Goal: Information Seeking & Learning: Learn about a topic

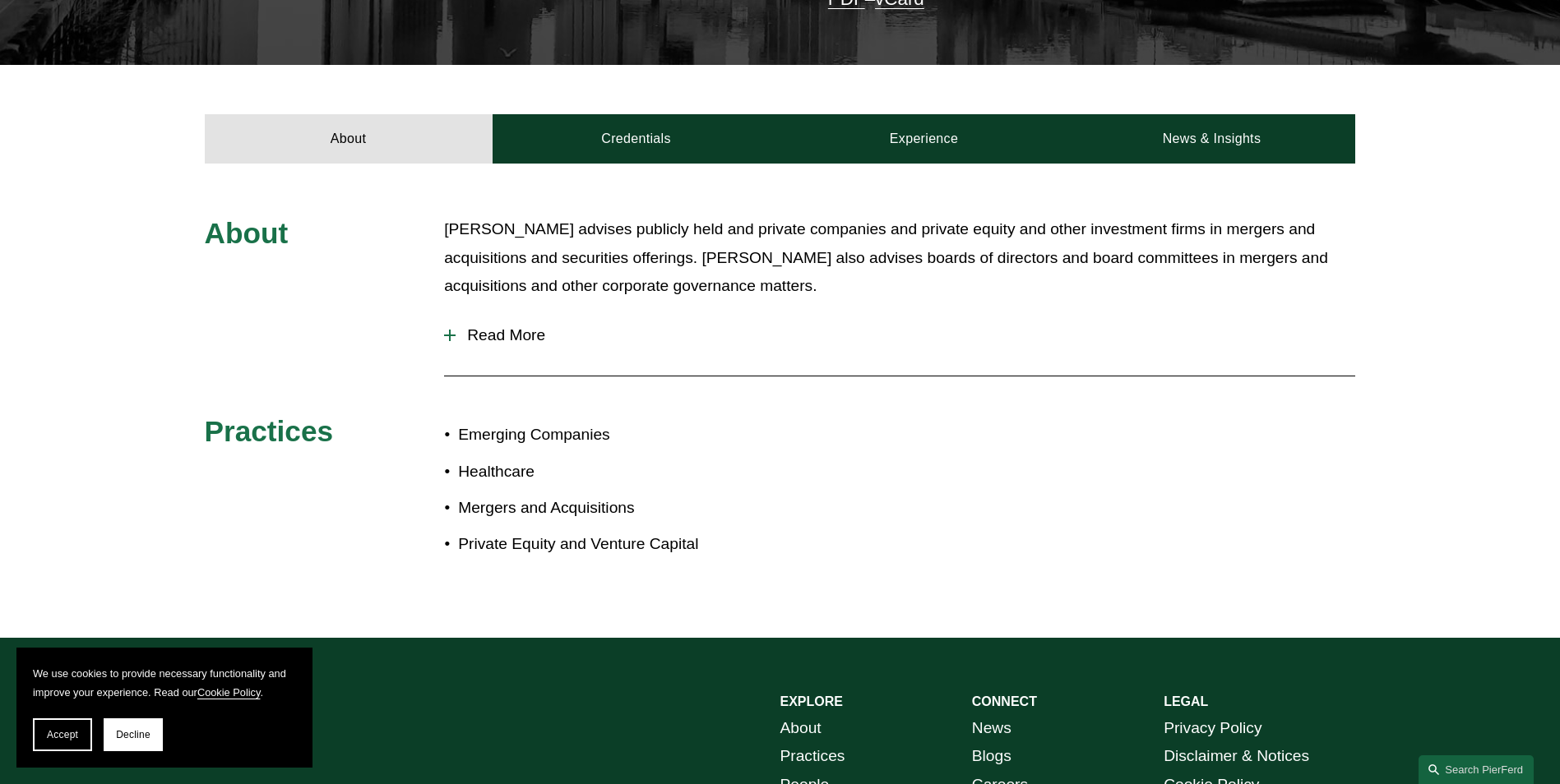
scroll to position [575, 0]
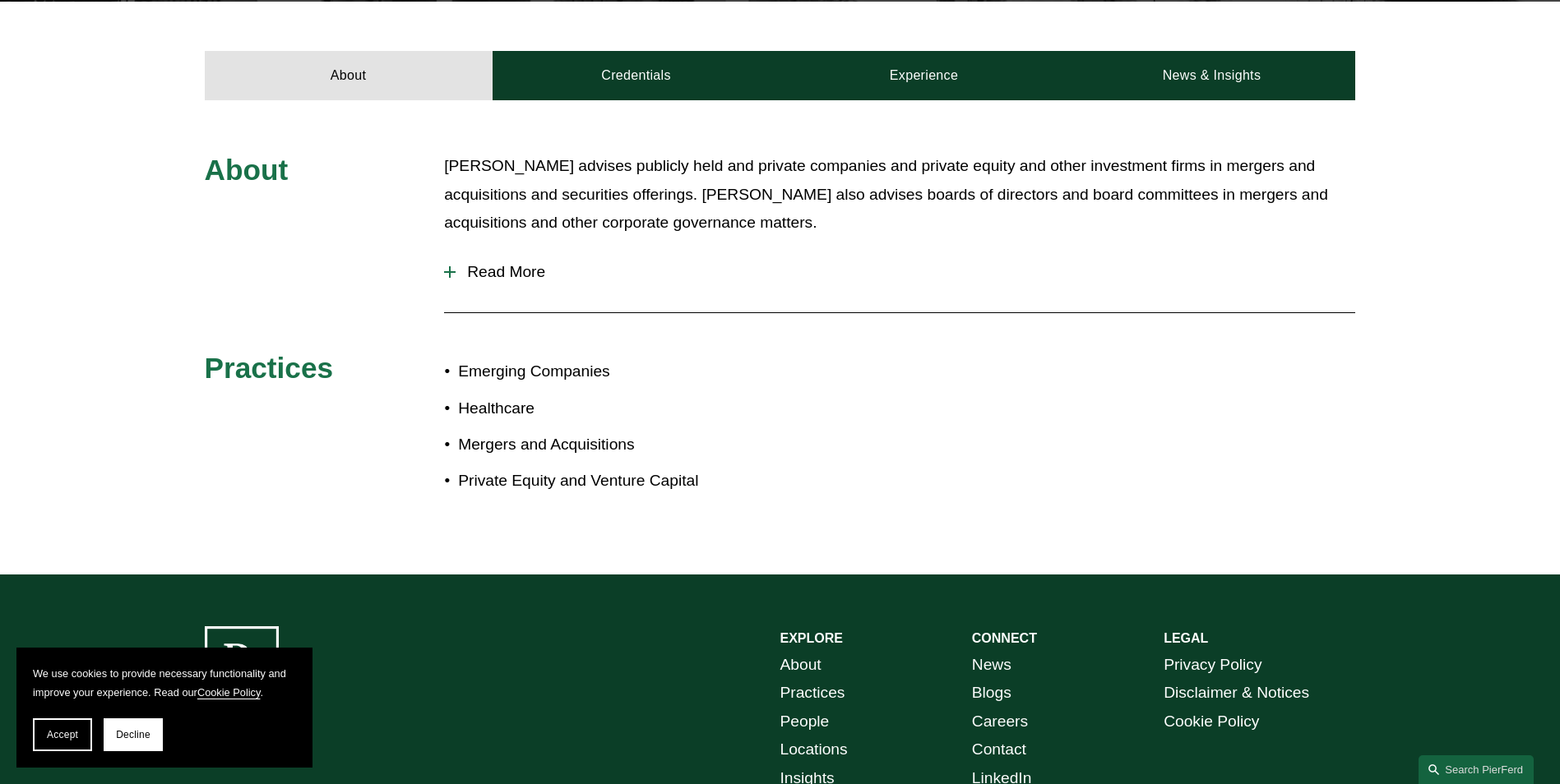
click at [445, 266] on div at bounding box center [450, 272] width 12 height 12
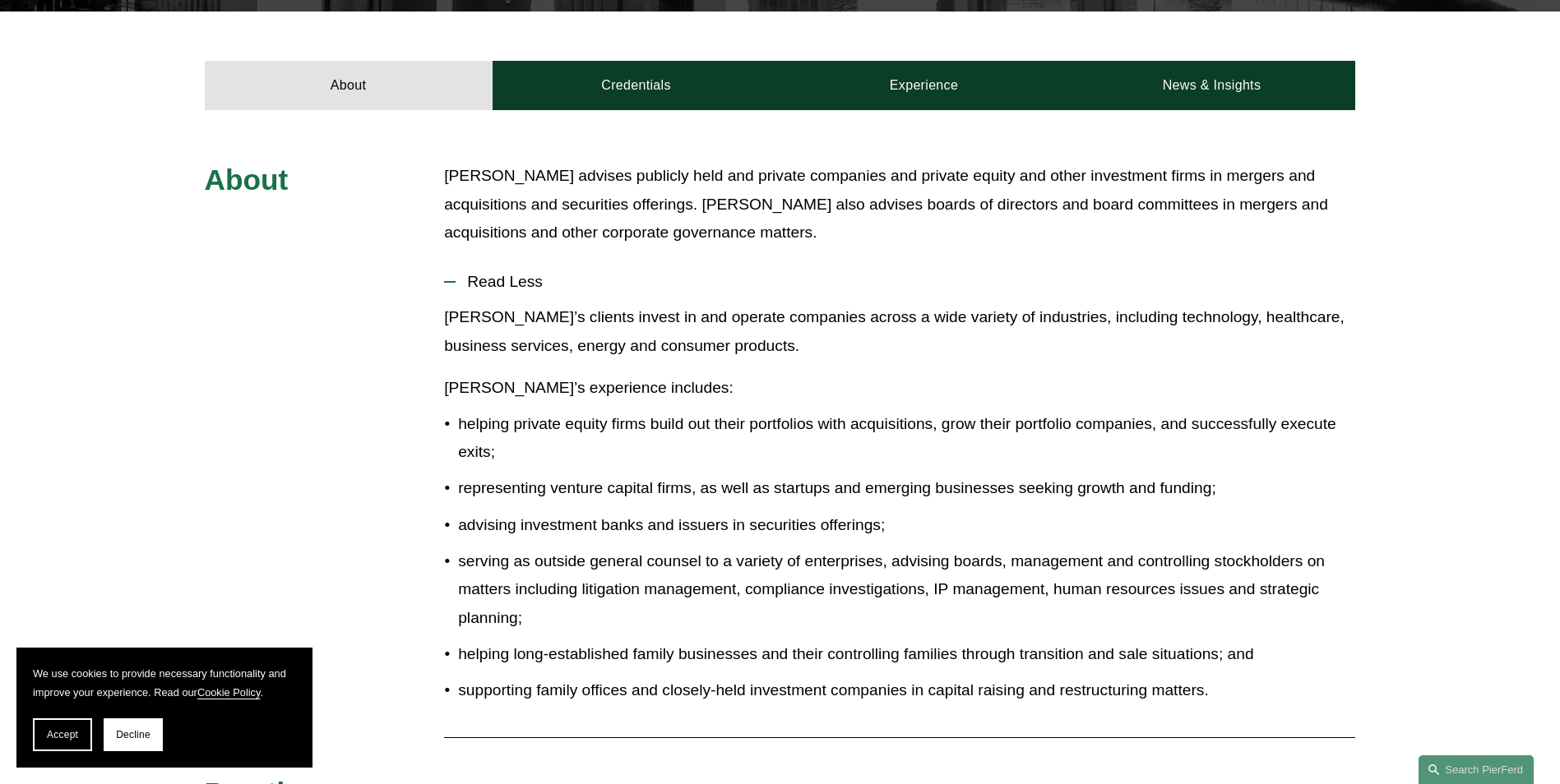
scroll to position [410, 0]
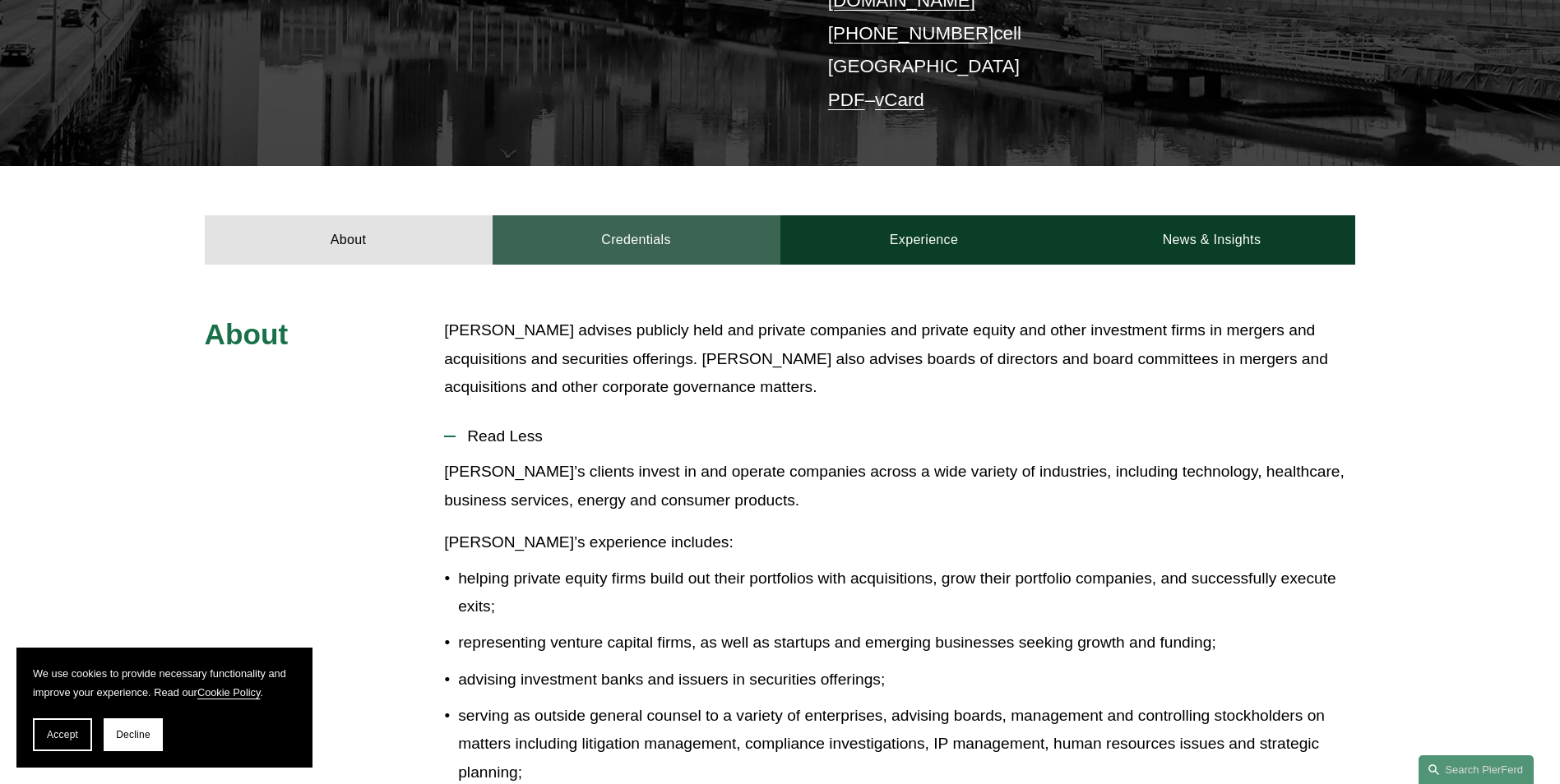
click at [616, 224] on link "Credentials" at bounding box center [636, 239] width 288 height 49
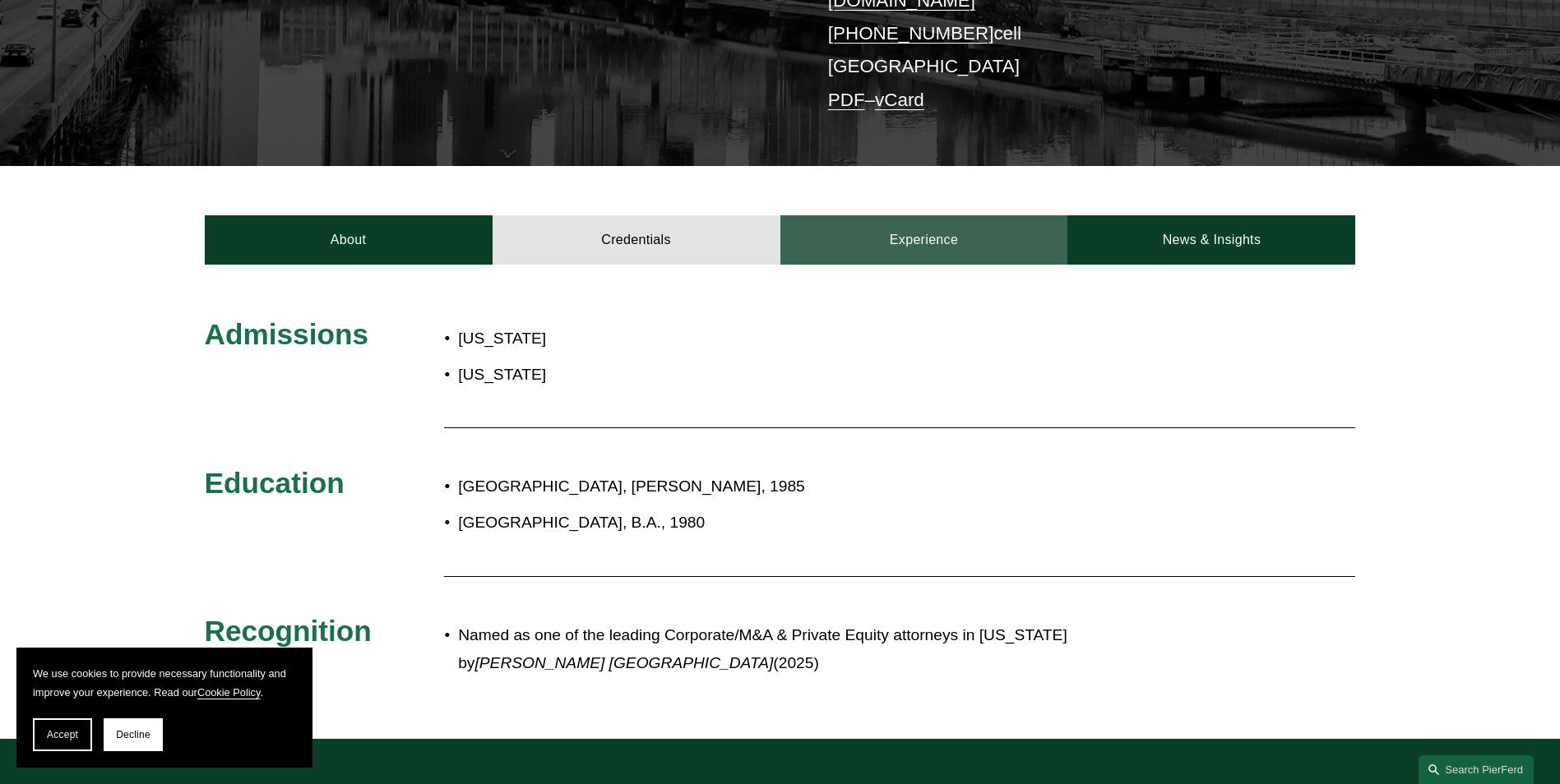
click at [909, 221] on link "Experience" at bounding box center [924, 239] width 288 height 49
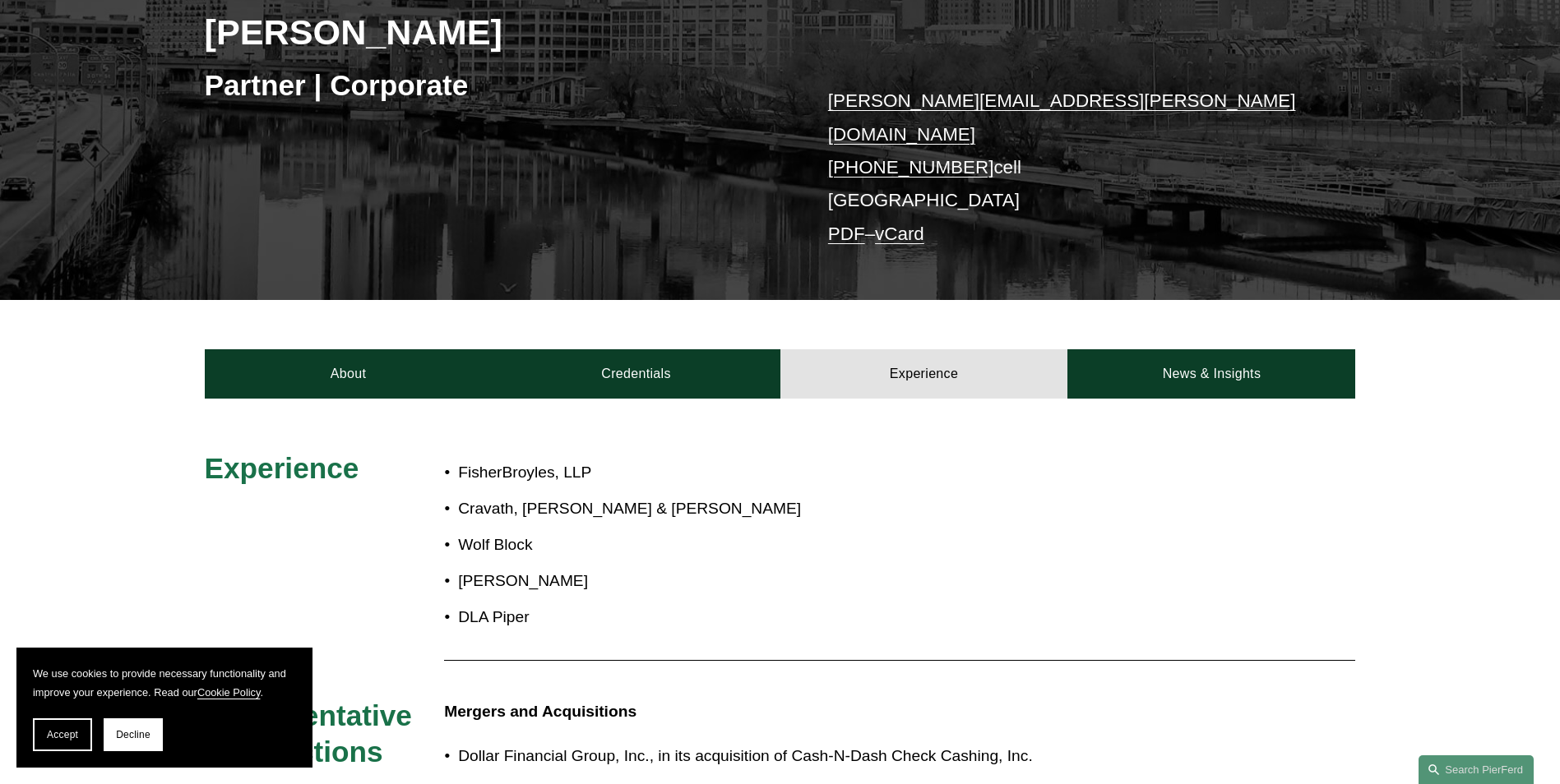
scroll to position [329, 0]
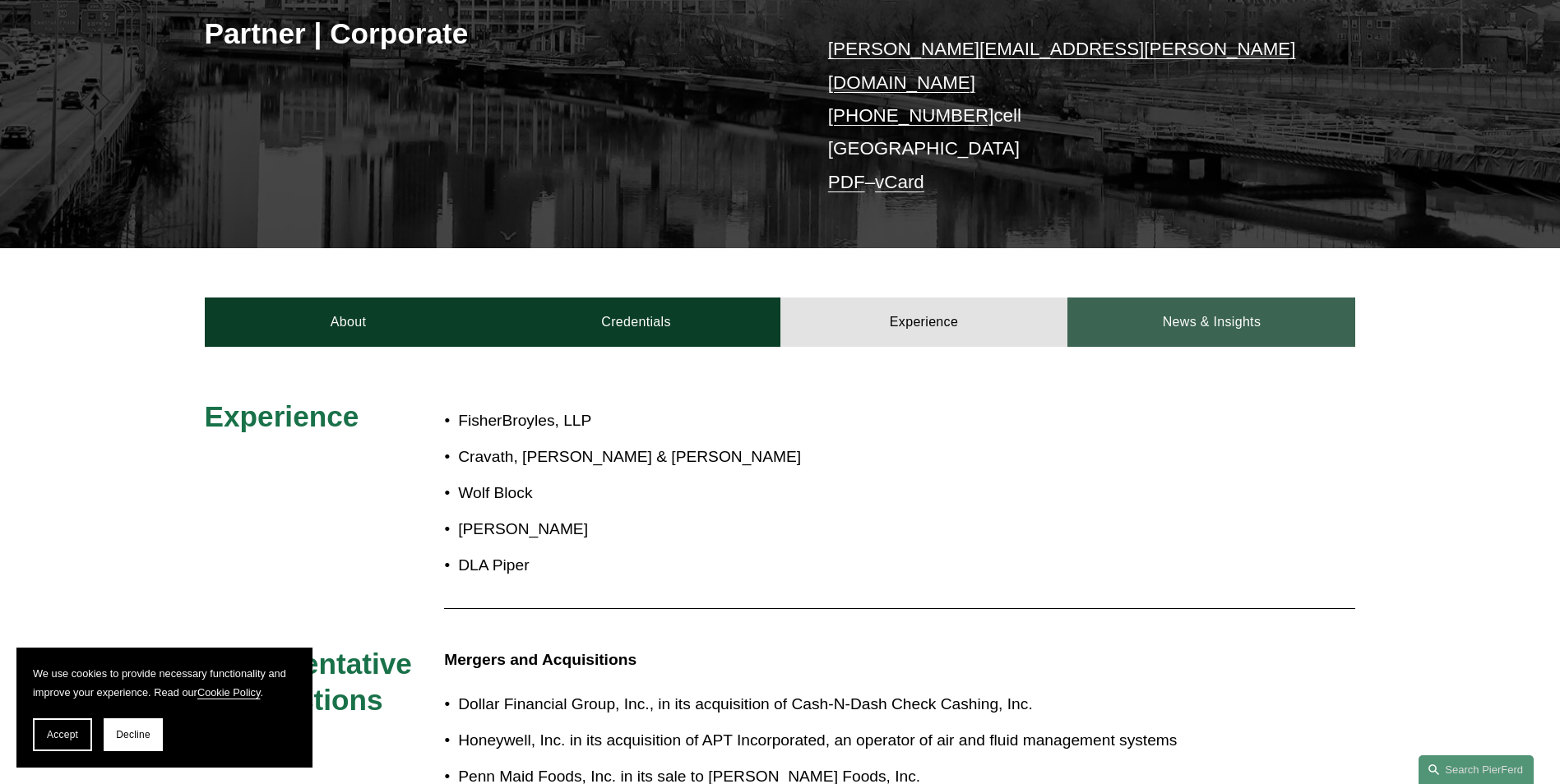
click at [1193, 302] on link "News & Insights" at bounding box center [1211, 322] width 288 height 49
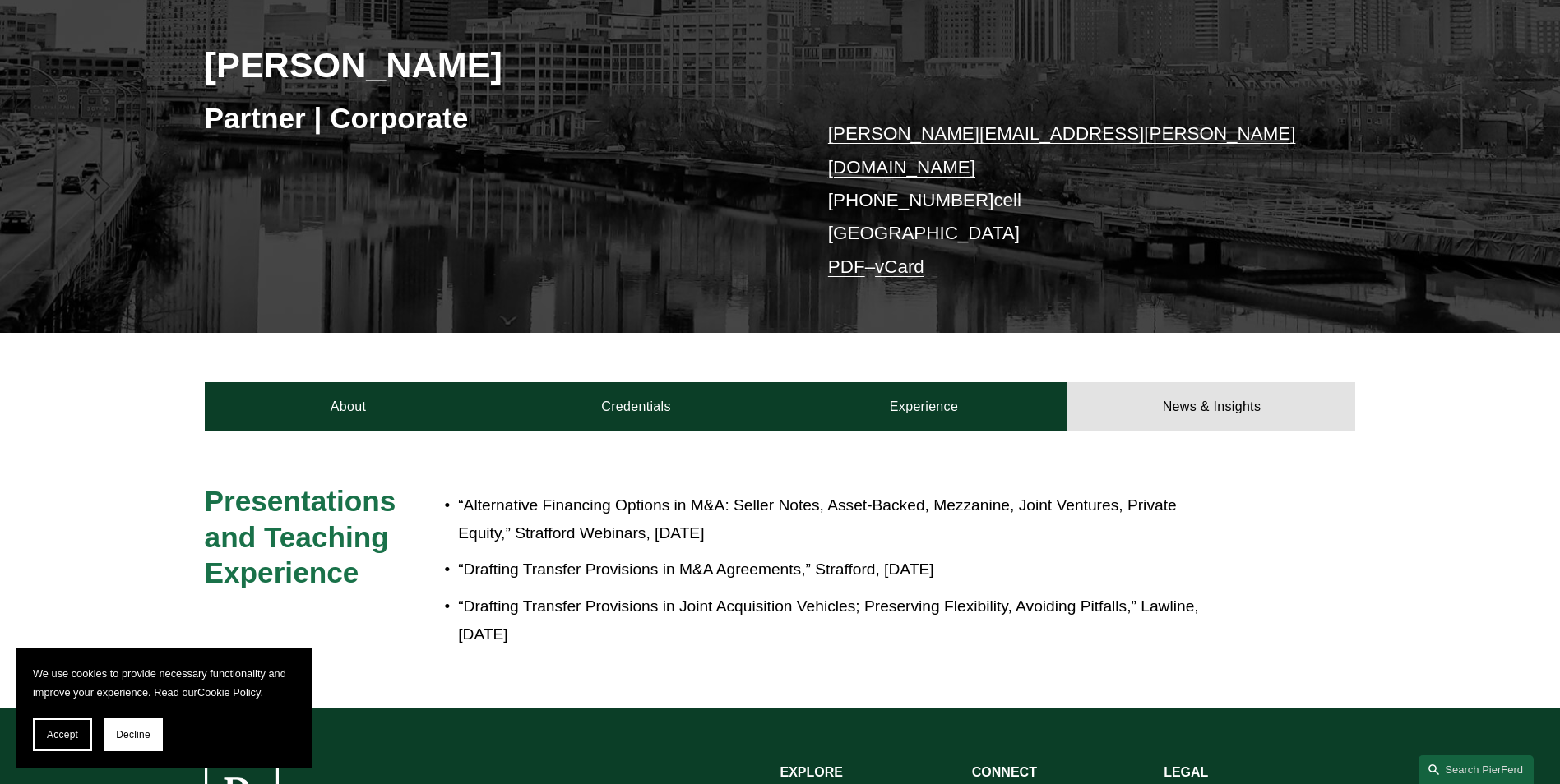
scroll to position [0, 0]
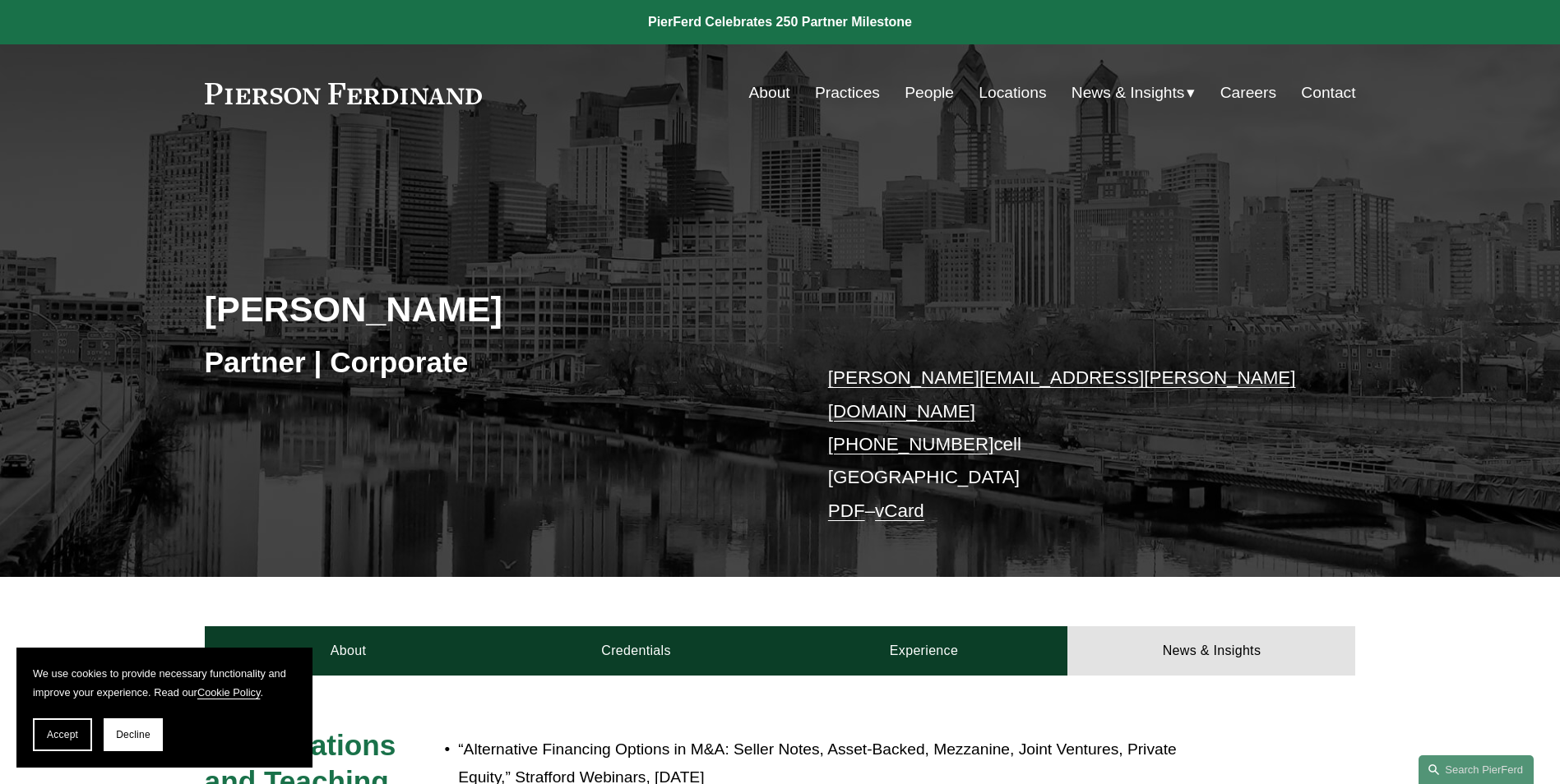
click at [922, 91] on link "People" at bounding box center [928, 93] width 49 height 31
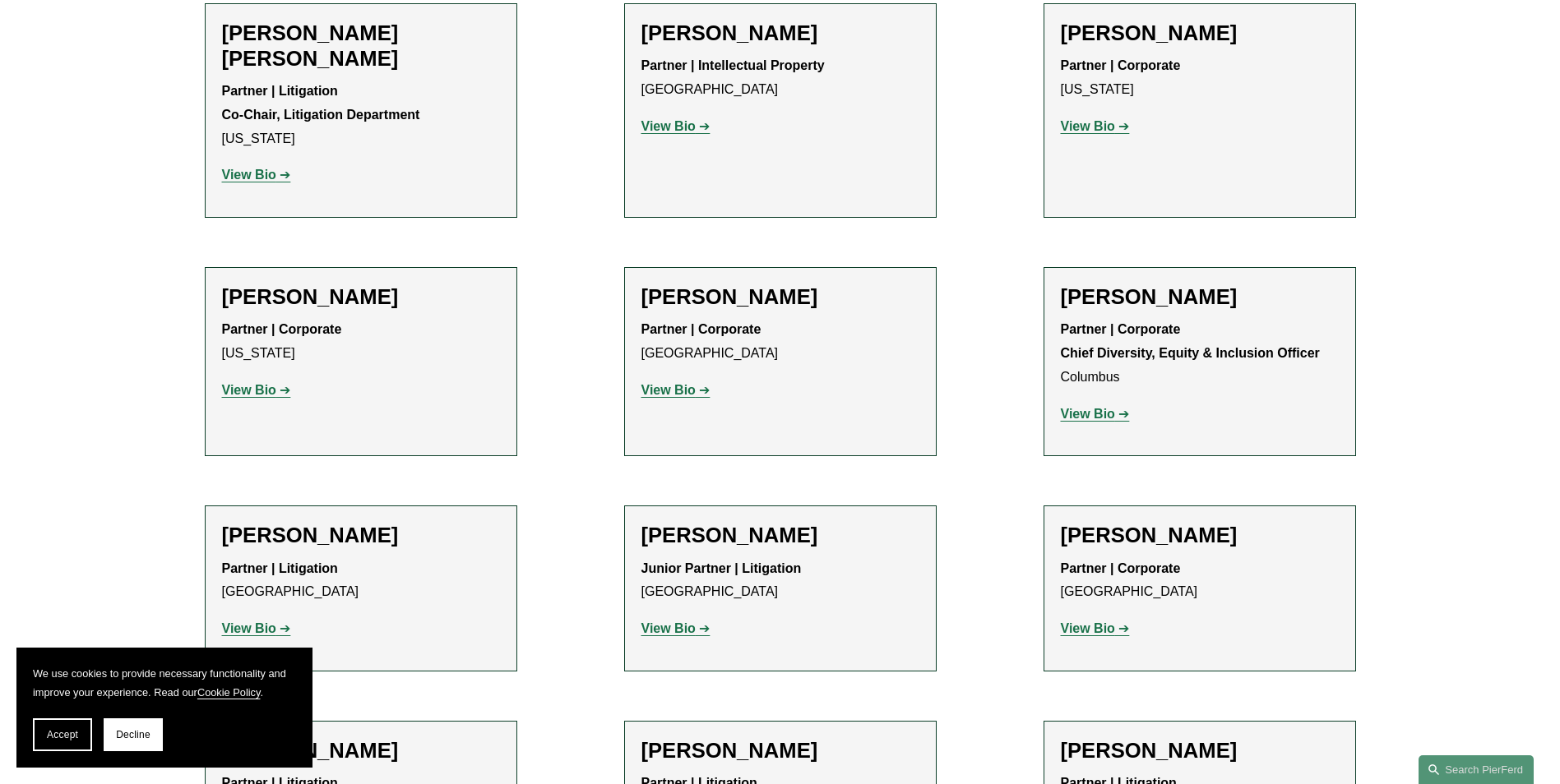
scroll to position [2629, 0]
